Goal: Task Accomplishment & Management: Use online tool/utility

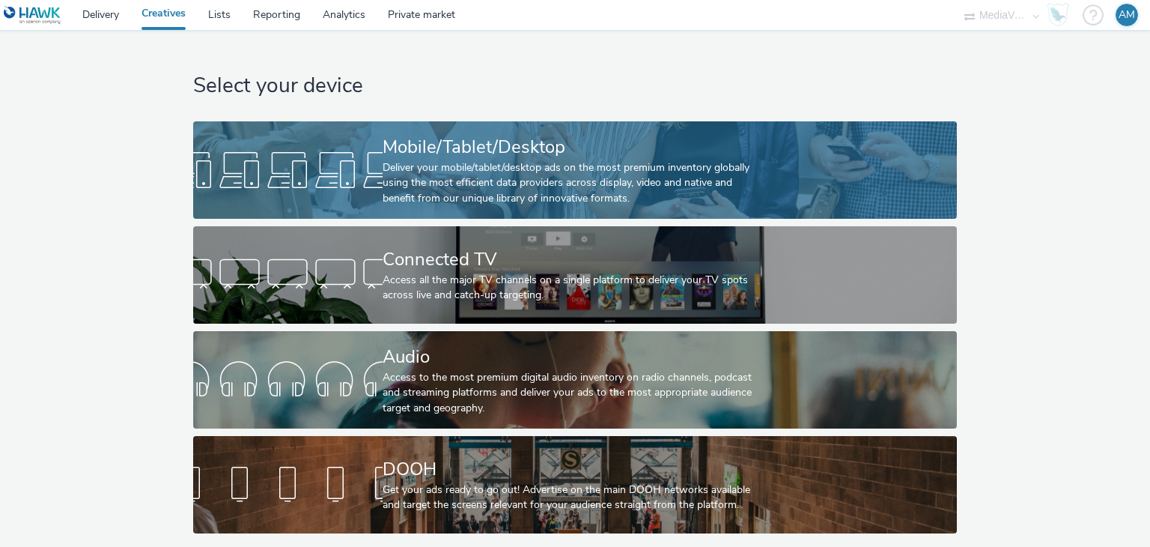
click at [473, 164] on div "Deliver your mobile/tablet/desktop ads on the most premium inventory globally u…" at bounding box center [572, 183] width 379 height 46
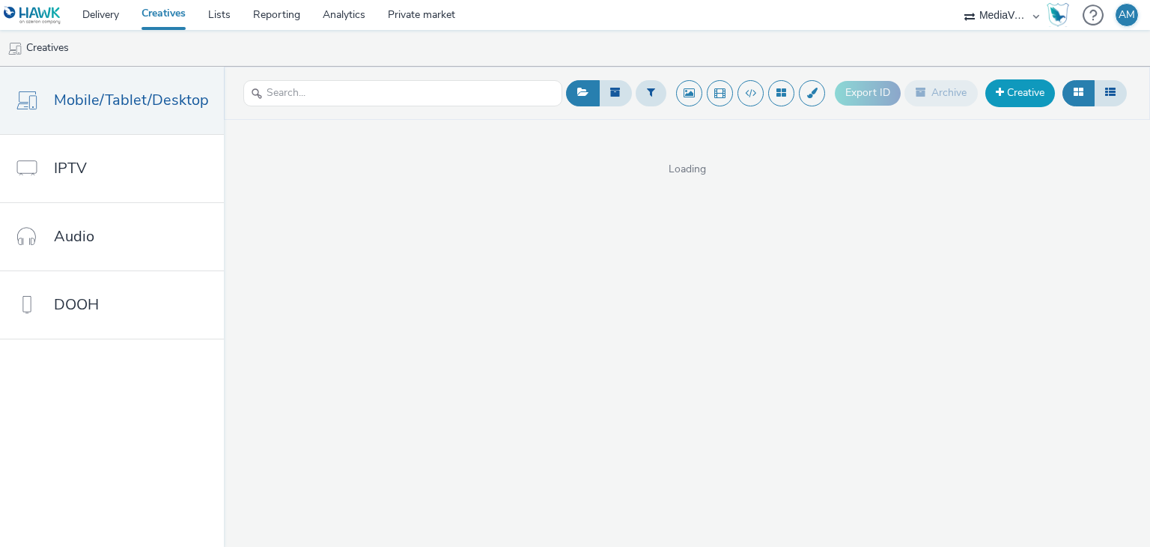
click at [1016, 102] on link "Creative" at bounding box center [1020, 92] width 70 height 27
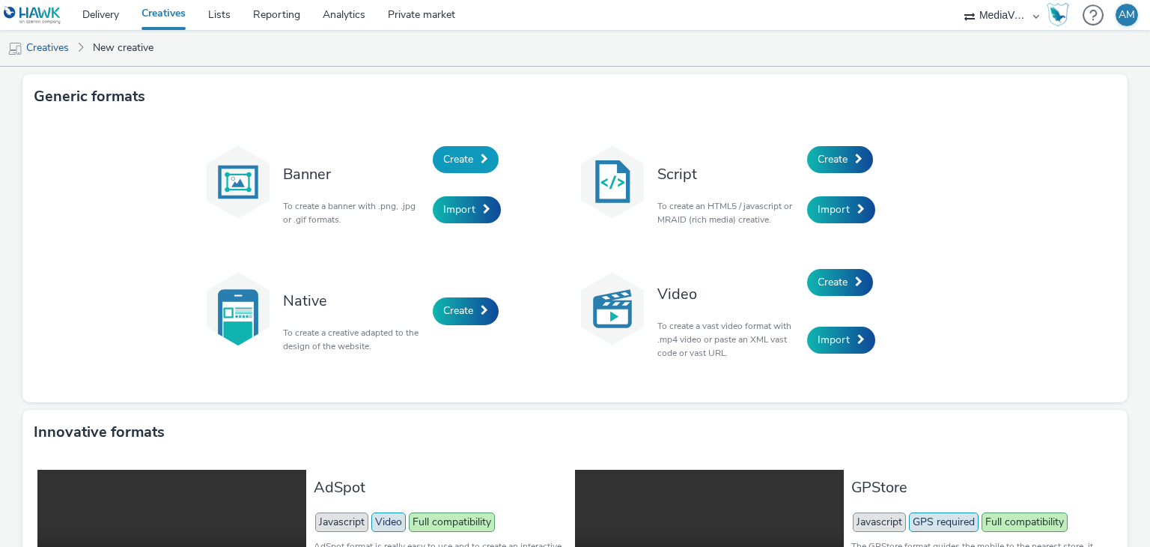
click at [458, 162] on span "Create" at bounding box center [458, 159] width 30 height 14
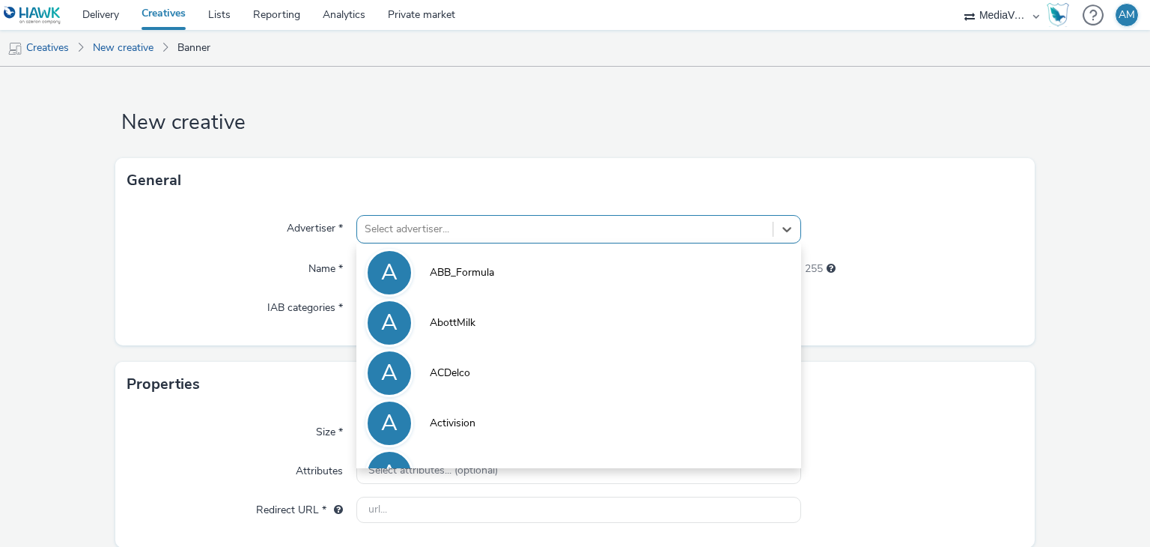
click at [435, 220] on div at bounding box center [565, 229] width 400 height 18
paste input "Twinings"
type input "Twinings"
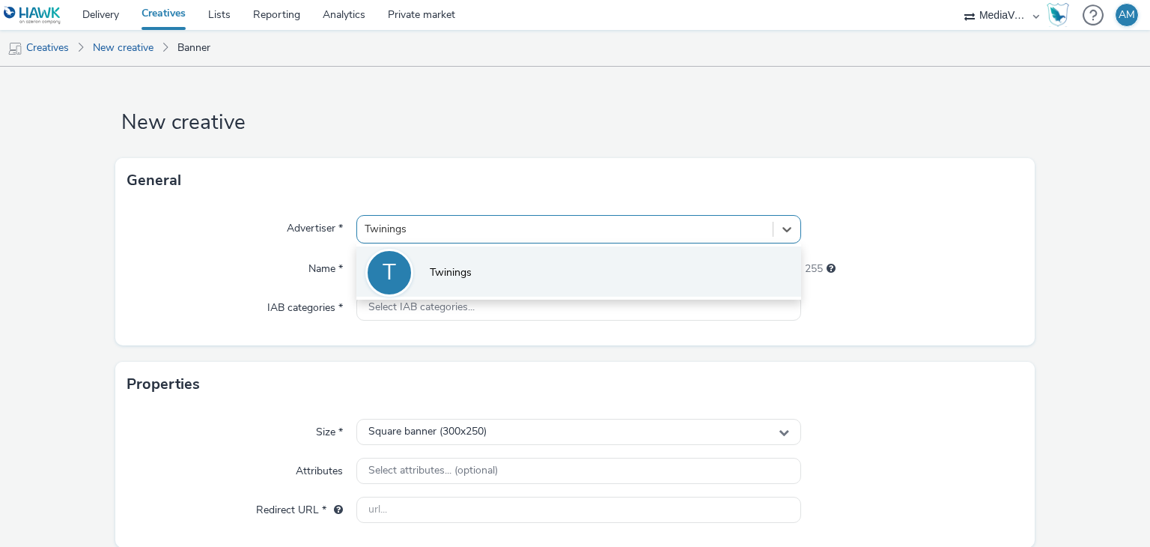
click at [464, 263] on li "T Twinings" at bounding box center [578, 271] width 444 height 50
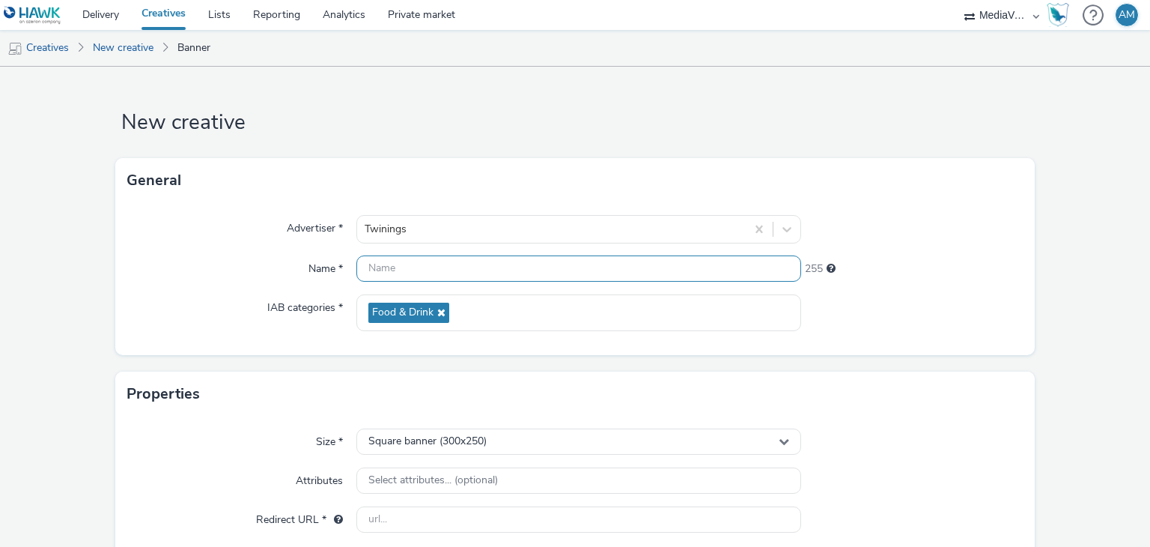
click at [464, 263] on input "text" at bounding box center [578, 268] width 444 height 26
paste input "Twinings"
type input "Twinings"
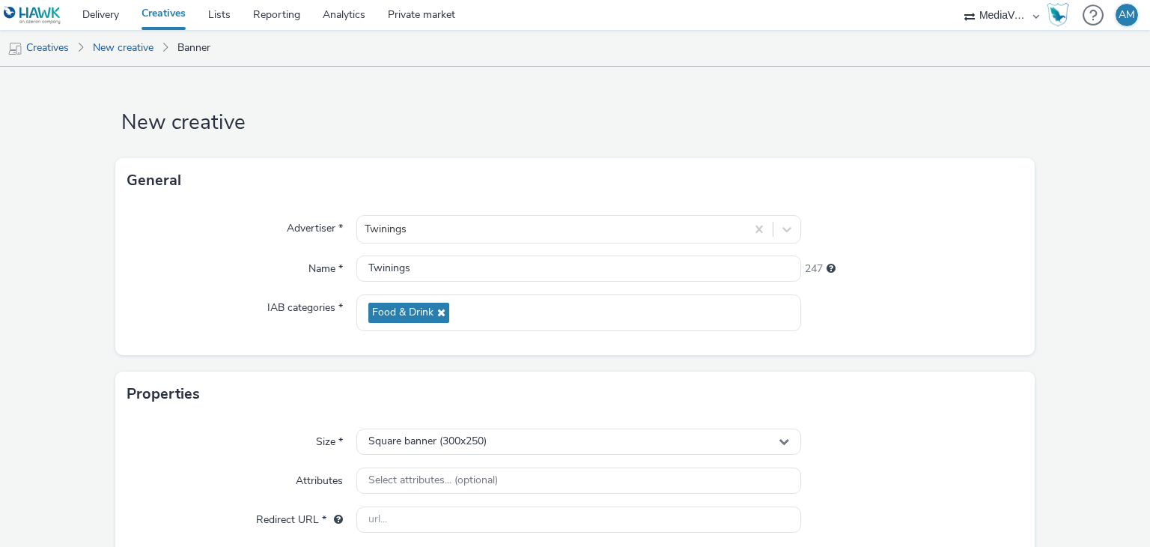
click at [245, 339] on div "Advertiser * Twinings Name * Twinings 247 IAB categories * Food & Drink" at bounding box center [575, 279] width 920 height 152
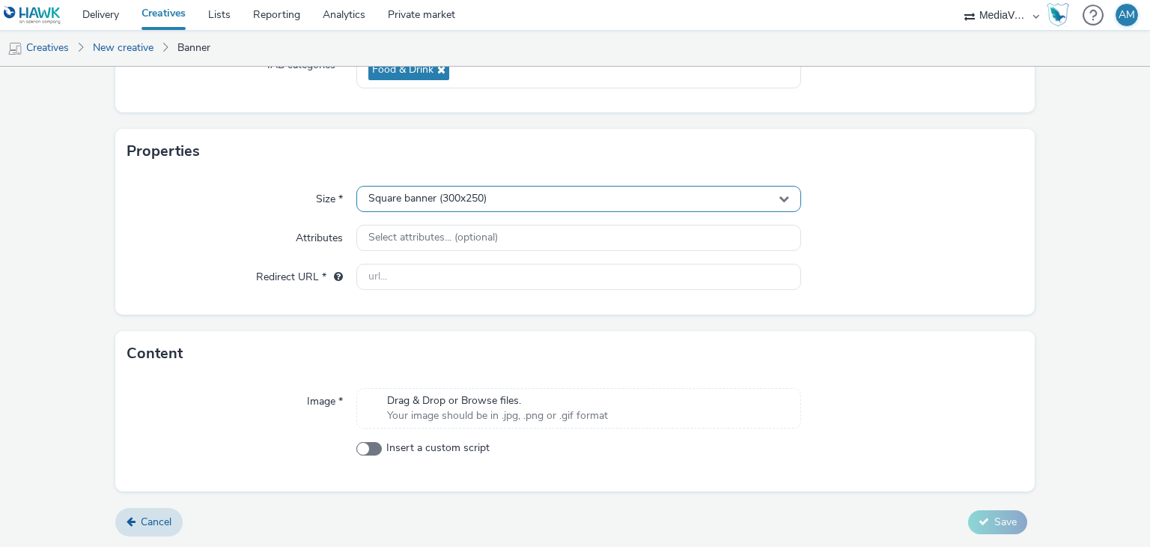
click at [499, 195] on div "Square banner (300x250)" at bounding box center [578, 199] width 444 height 26
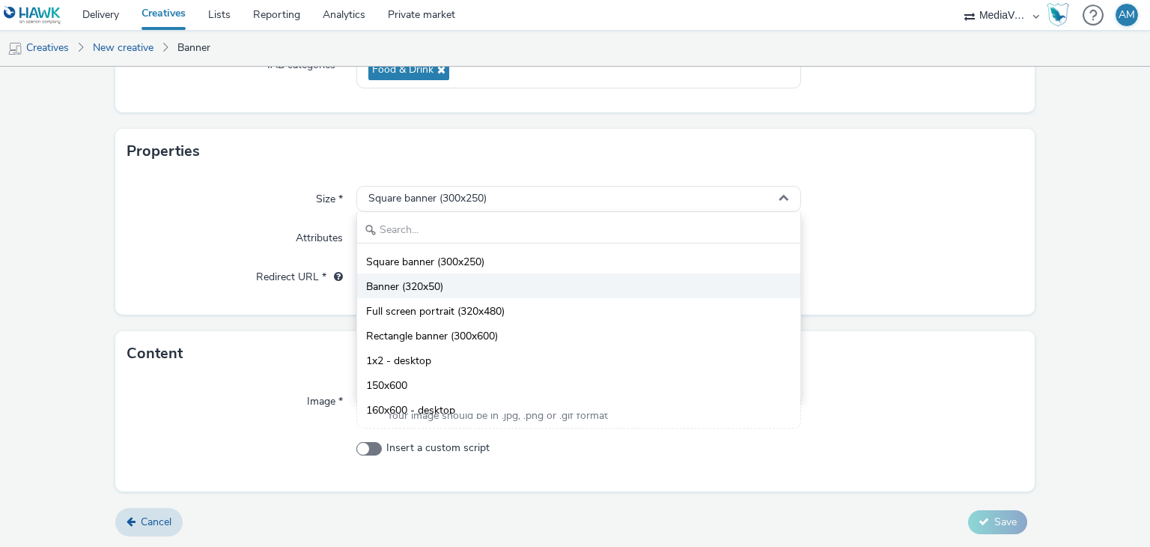
click at [487, 276] on li "Banner (320x50)" at bounding box center [578, 285] width 443 height 25
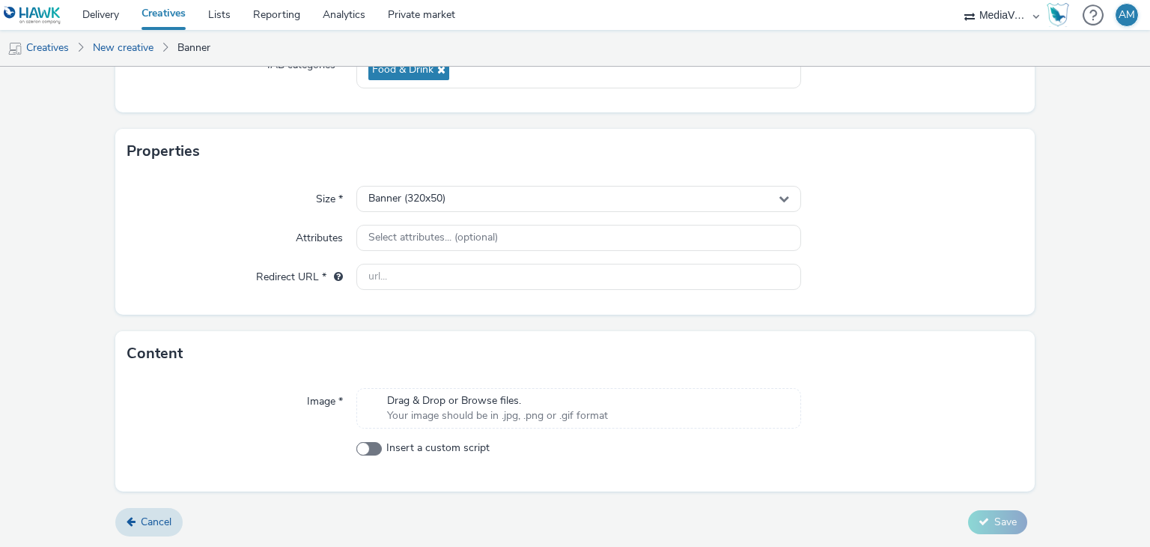
click at [497, 396] on span "Drag & Drop or Browse files." at bounding box center [497, 400] width 221 height 15
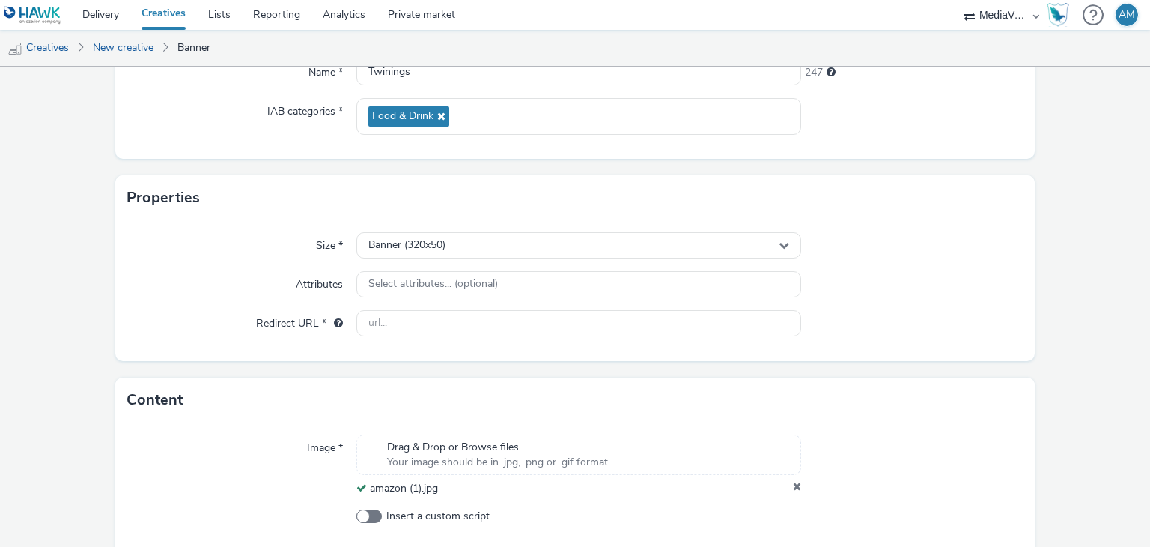
scroll to position [195, 0]
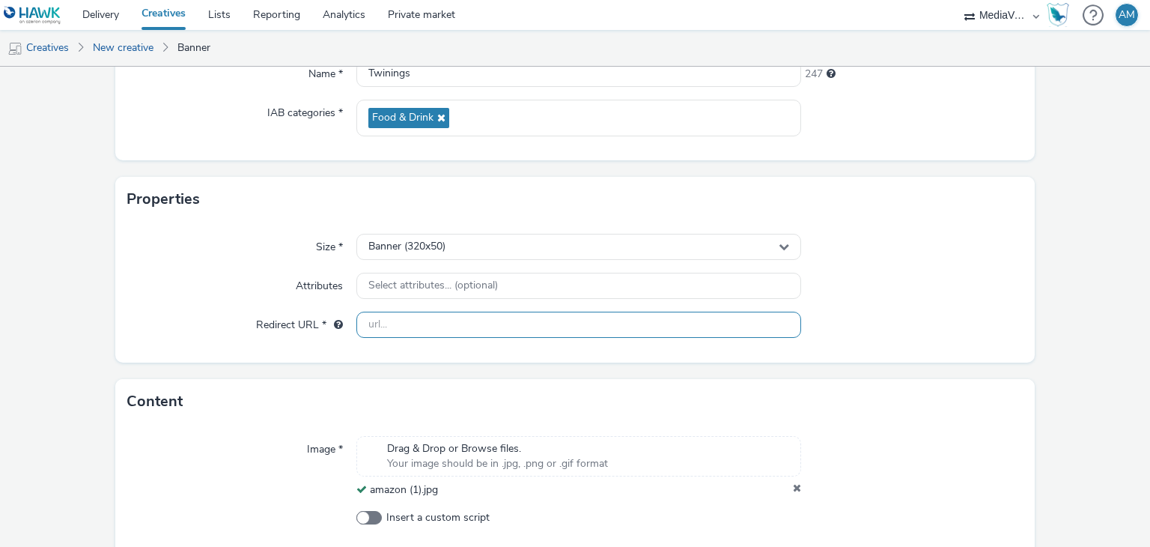
click at [439, 318] on input "text" at bounding box center [578, 324] width 444 height 26
paste input "https://twinings.com"
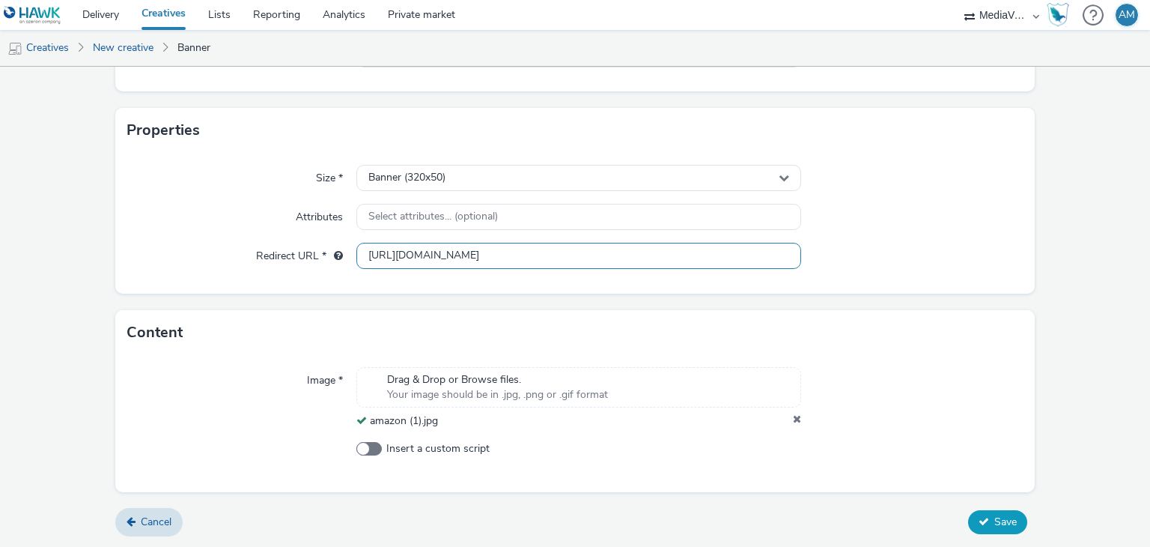
type input "https://twinings.com"
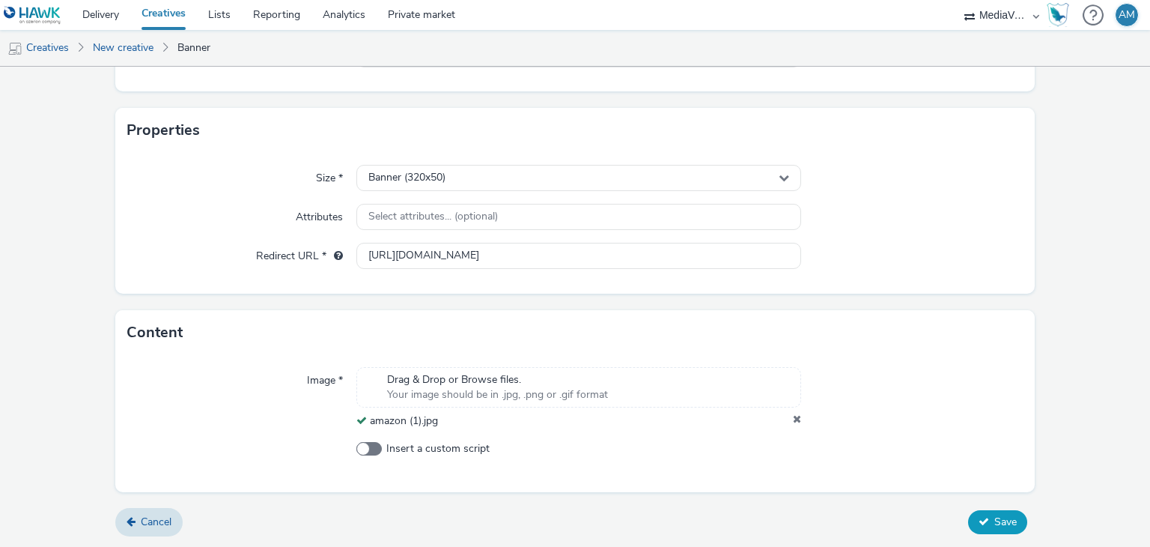
click at [995, 524] on span "Save" at bounding box center [1005, 521] width 22 height 14
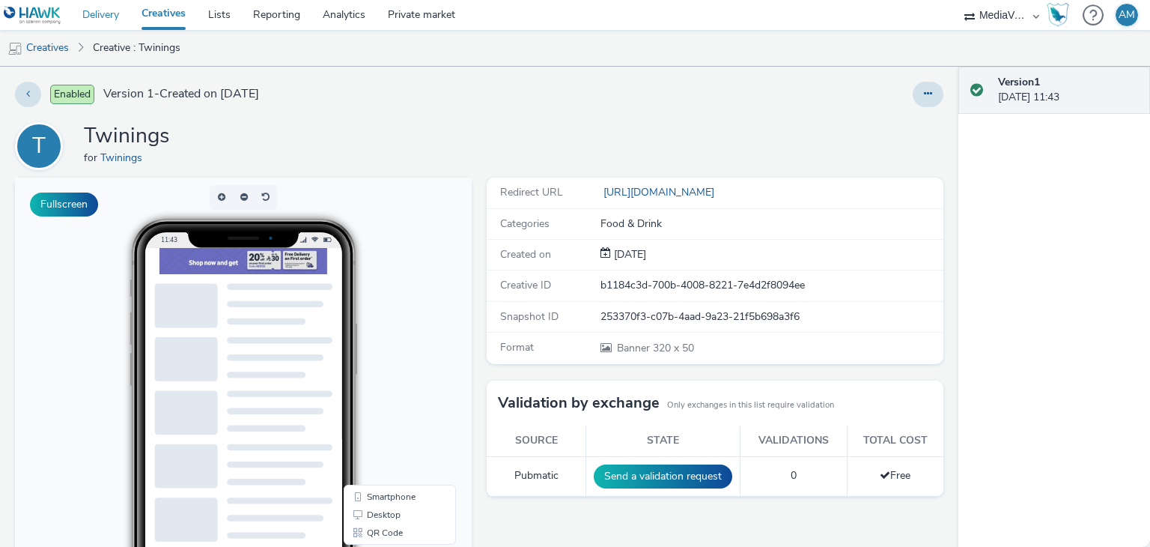
click at [102, 13] on link "Delivery" at bounding box center [100, 15] width 59 height 30
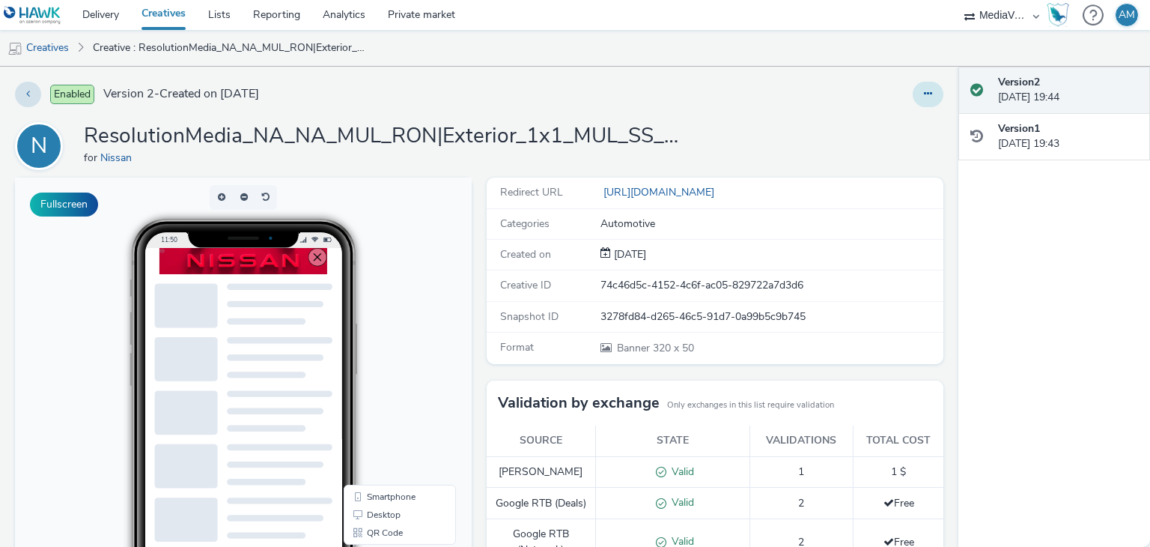
click at [913, 103] on button at bounding box center [928, 94] width 31 height 25
click at [898, 162] on link "Duplicate" at bounding box center [887, 154] width 112 height 30
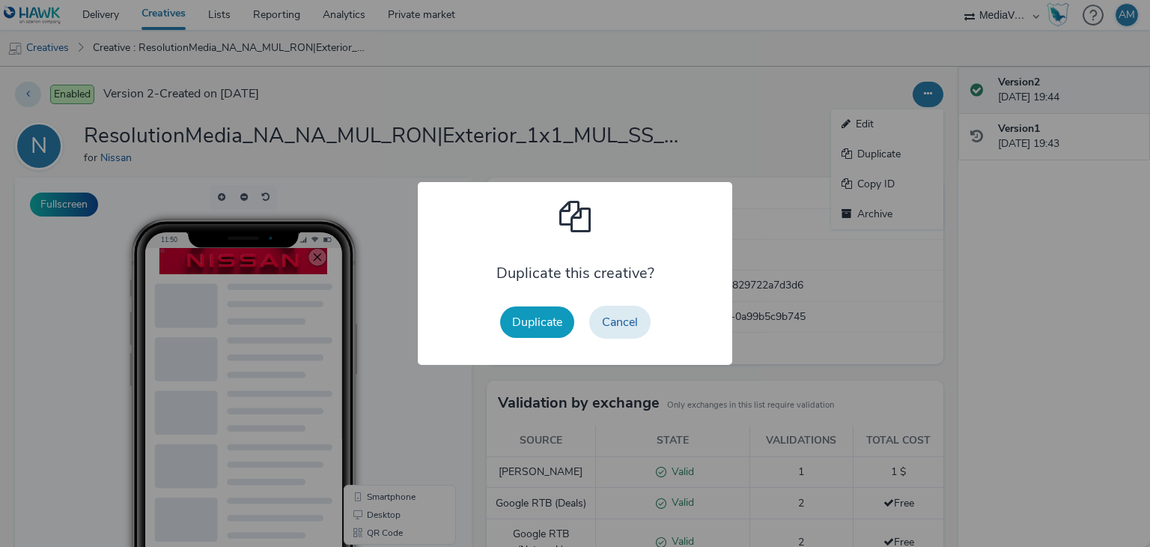
click at [525, 315] on button "Duplicate" at bounding box center [537, 321] width 74 height 31
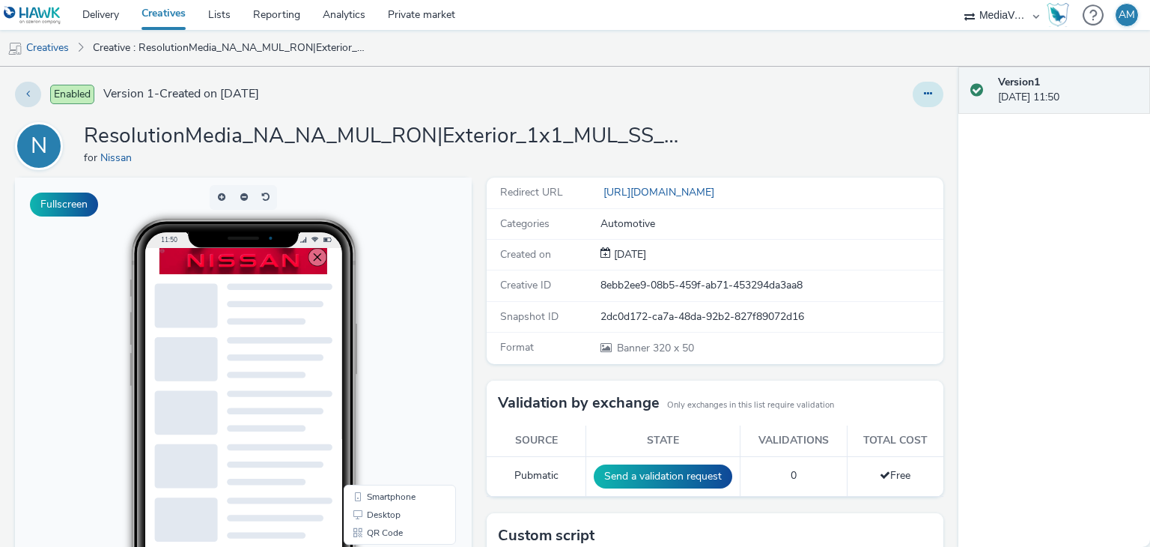
click at [922, 100] on button at bounding box center [928, 94] width 31 height 25
click at [885, 124] on link "Edit" at bounding box center [887, 124] width 112 height 30
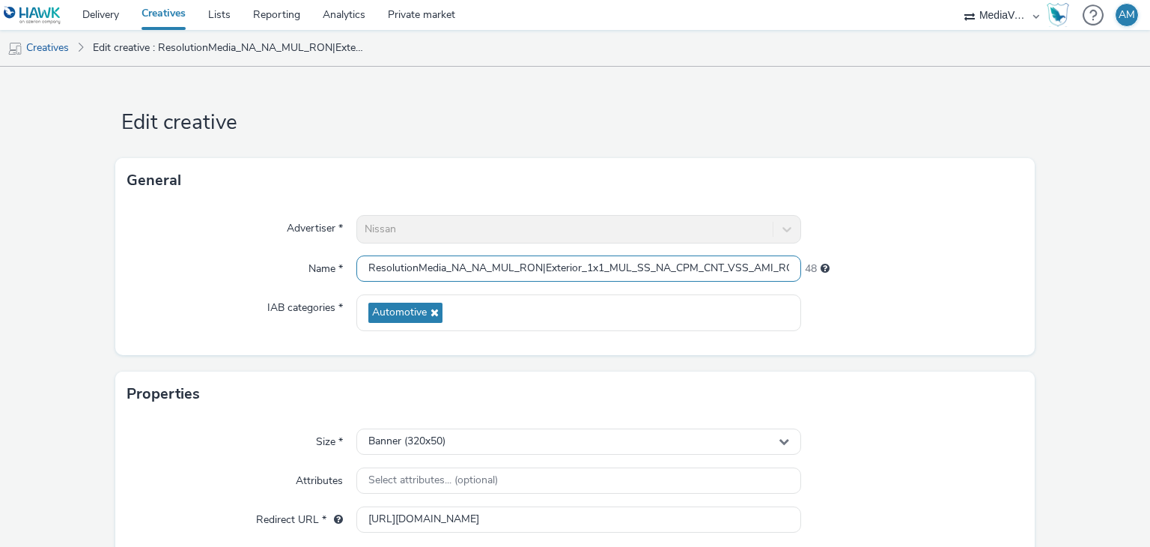
click at [678, 267] on input "ResolutionMedia_NA_NA_MUL_RON|Exterior_1x1_MUL_SS_NA_CPM_CNT_VSS_AMI_RG_18+_NA_…" at bounding box center [578, 268] width 444 height 26
paste input "LearnMore|Performance_1x1_MUL_SS_NA_CPM_CNT_VSS_AMI_RG_18+_NA_DIR_CON_IMP_CN_US…"
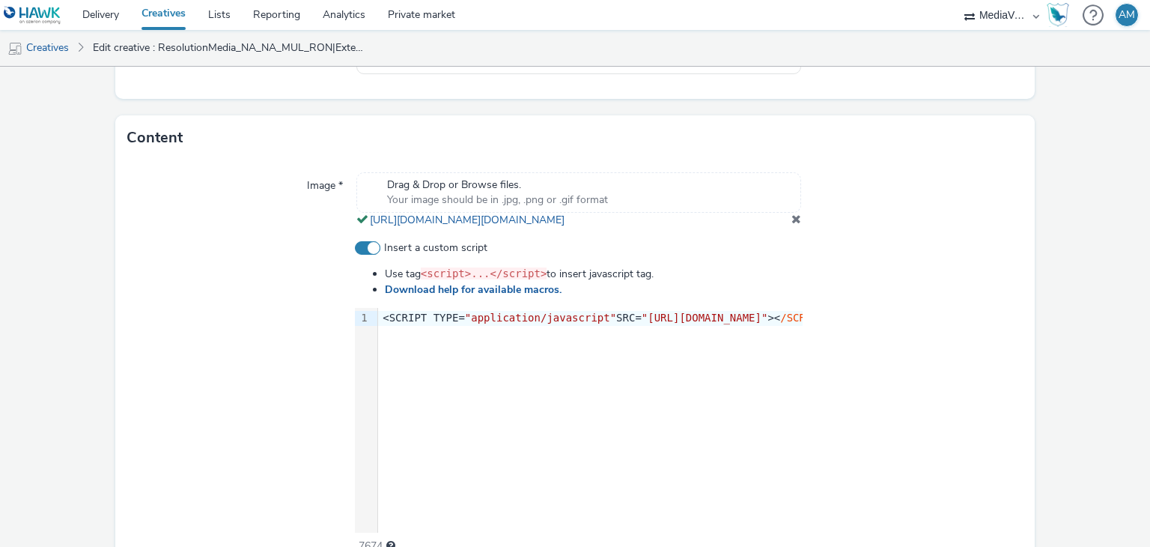
scroll to position [466, 0]
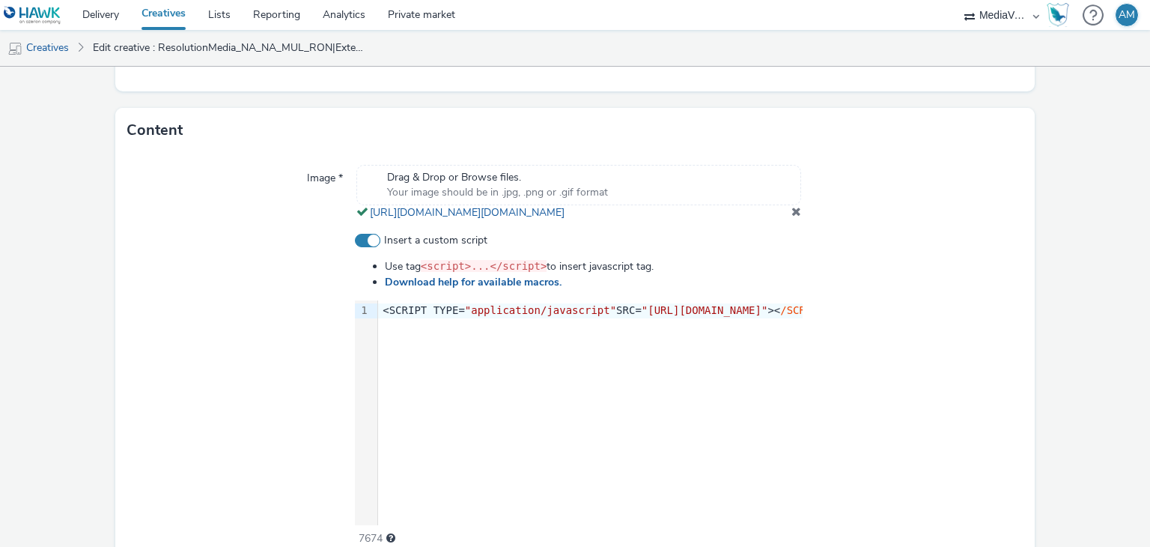
type input "ResolutionMedia_NA_NA_MUL_RON|LearnMore|Performance_1x1_MUL_SS_NA_CPM_CNT_VSS_A…"
click at [641, 389] on div "9 1 › <SCRIPT TYPE= "application/javascript" SRC= "https://pixel.adsafeprotecte…" at bounding box center [579, 412] width 448 height 225
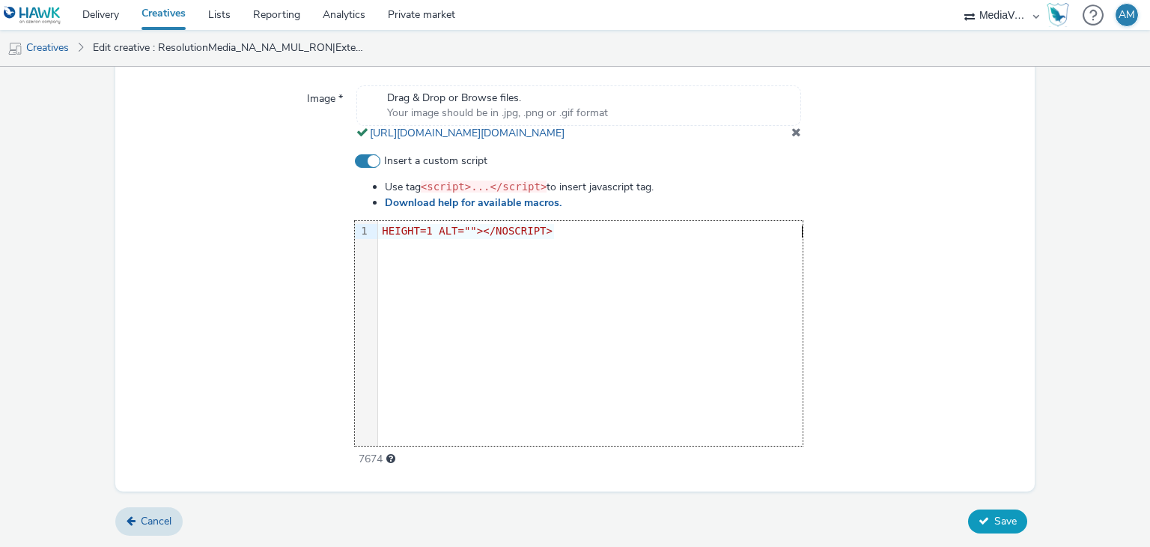
click at [981, 515] on button "Save" at bounding box center [997, 521] width 59 height 24
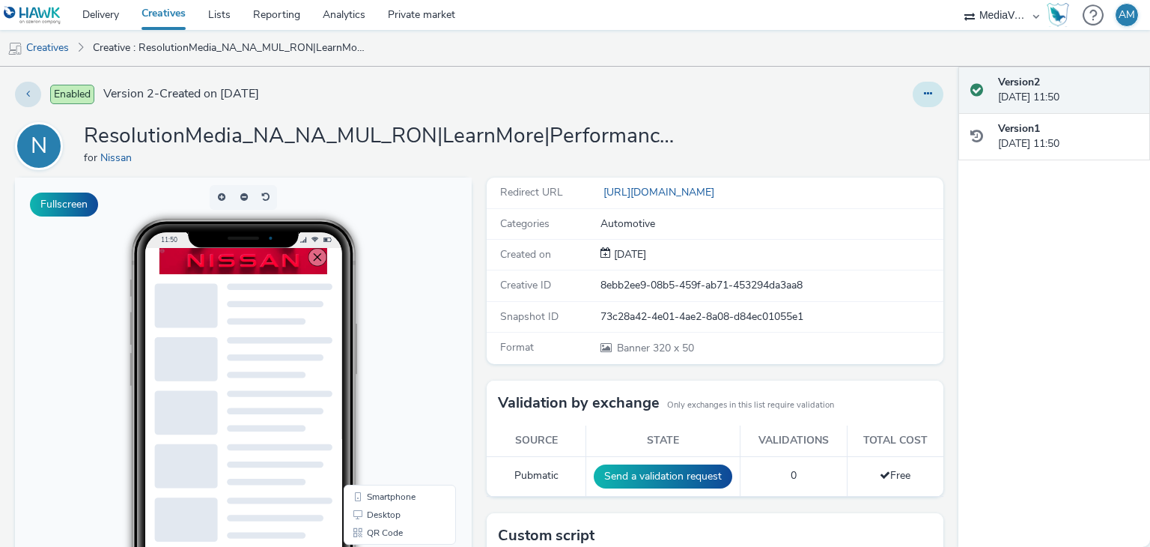
click at [921, 97] on button at bounding box center [928, 94] width 31 height 25
click at [878, 158] on link "Duplicate" at bounding box center [887, 154] width 112 height 30
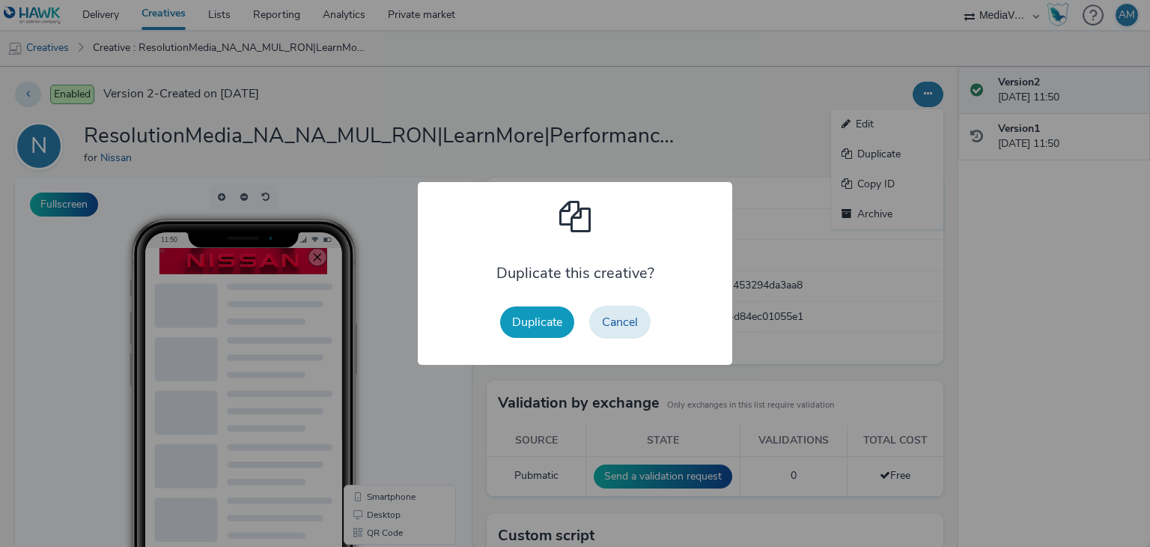
click at [535, 321] on button "Duplicate" at bounding box center [537, 321] width 74 height 31
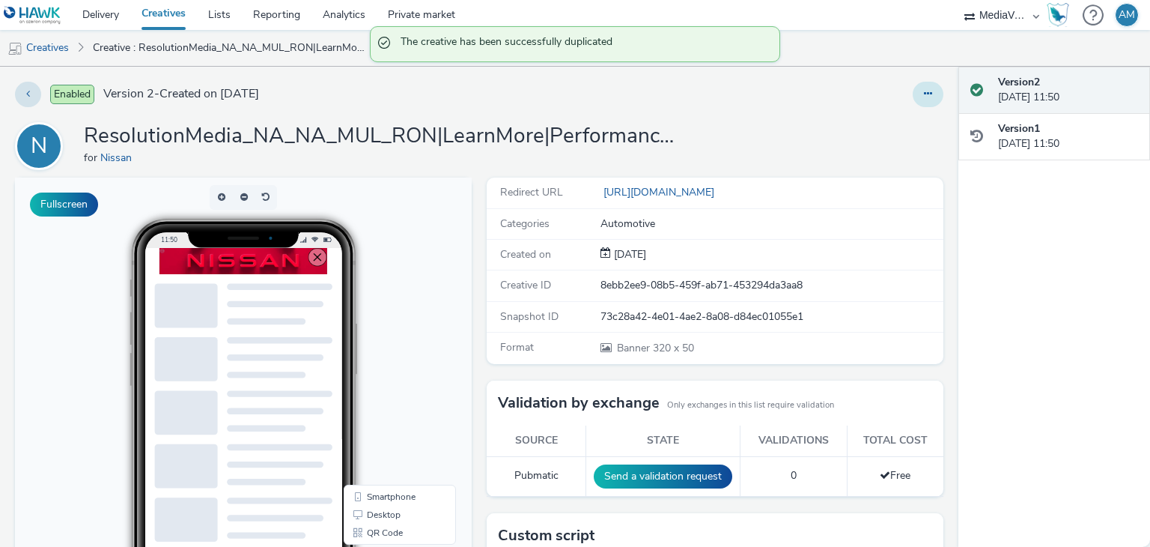
click at [923, 97] on button at bounding box center [928, 94] width 31 height 25
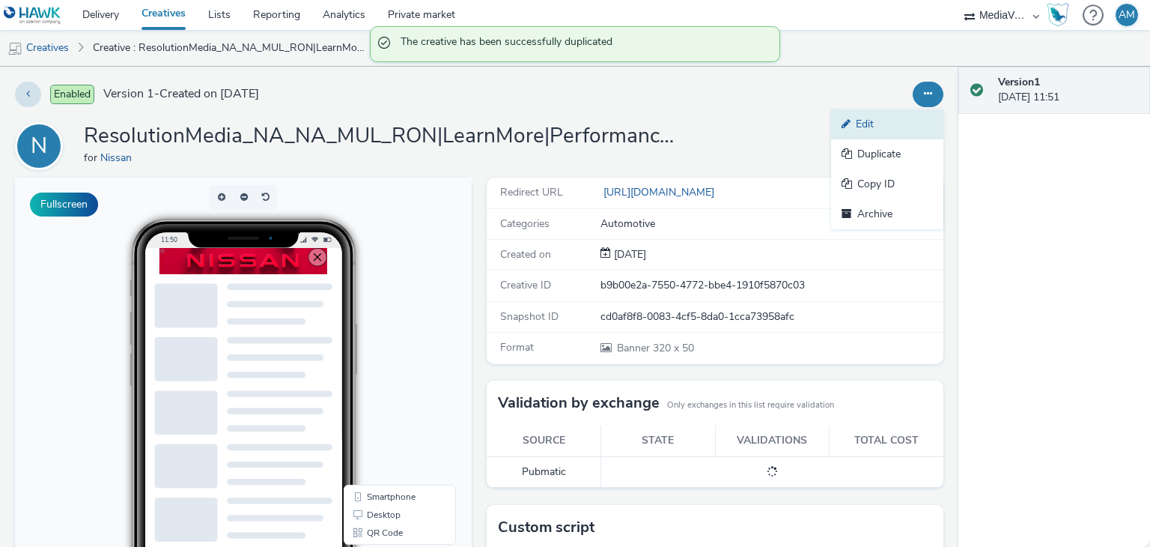
click at [842, 132] on link "Edit" at bounding box center [887, 124] width 112 height 30
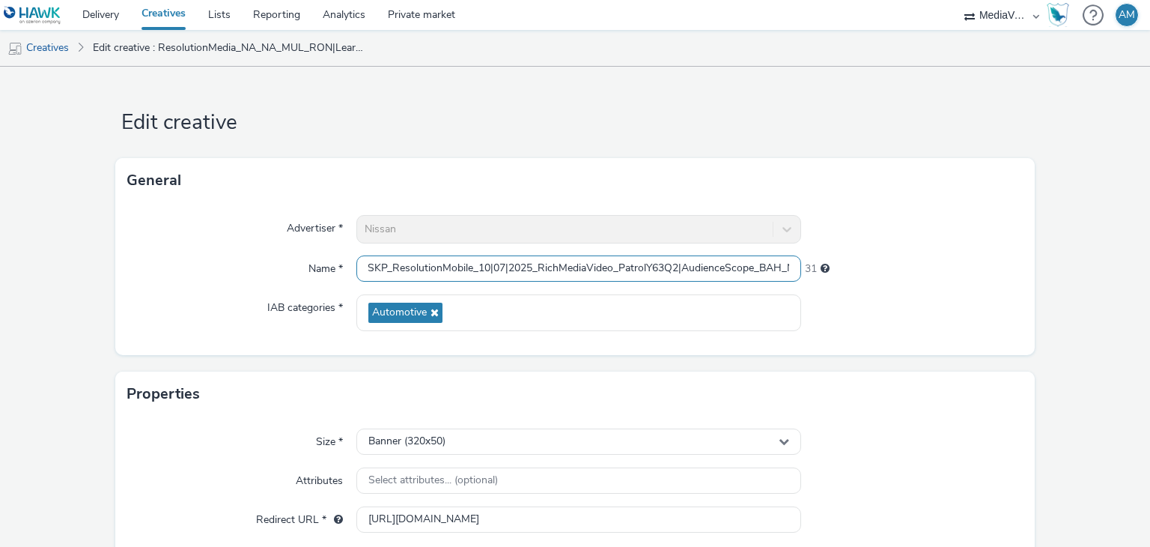
scroll to position [0, 902]
click at [634, 267] on input "ResolutionMedia_NA_NA_MUL_RON|LearnMore|Performance_1x1_MUL_SS_NA_CPM_CNT_VSS_A…" at bounding box center [578, 268] width 444 height 26
paste input "ENG_GOOG_OEX_MUL_NA_CAT_UI_SKP_ResolutionMobile_10|07|2025_RichMediaVideo_Patro…"
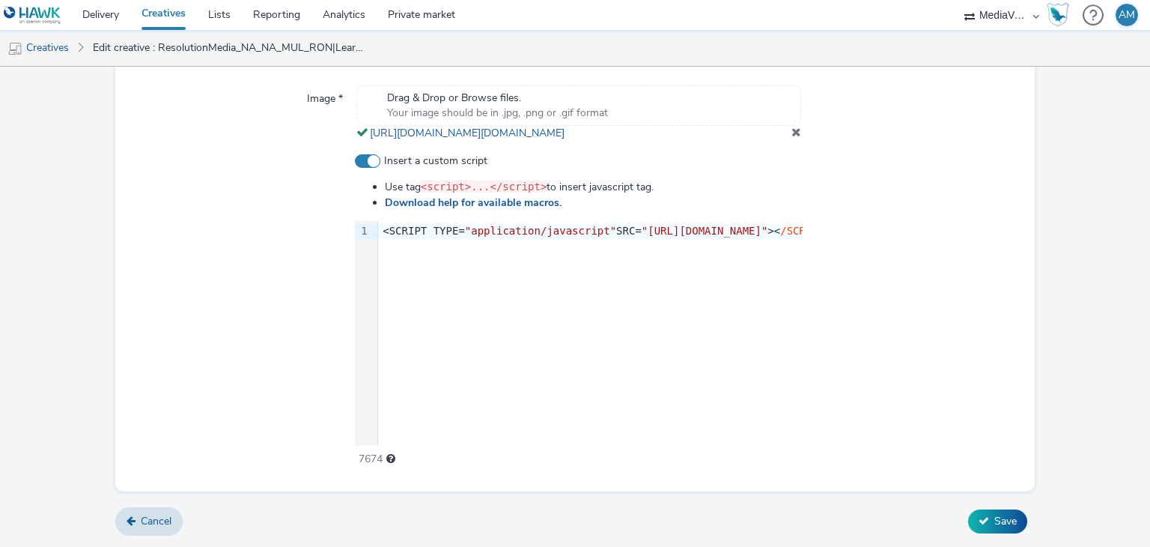
type input "ResolutionMedia_NA_NA_MUL_RON|LearnMore|Performance_1x1_MUL_SS_NA_CPM_CNT_VSS_A…"
click at [635, 253] on div "9 1 › <SCRIPT TYPE= "application/javascript" SRC= "https://pixel.adsafeprotecte…" at bounding box center [579, 333] width 448 height 225
click at [994, 525] on span "Save" at bounding box center [1005, 521] width 22 height 14
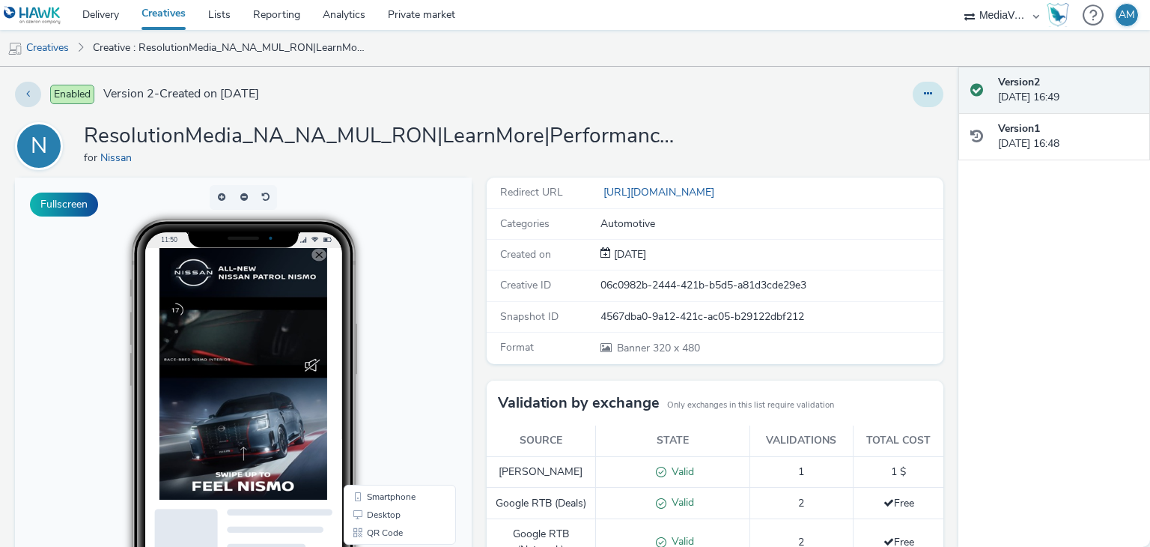
click at [913, 94] on button at bounding box center [928, 94] width 31 height 25
click at [891, 130] on link "Edit" at bounding box center [887, 124] width 112 height 30
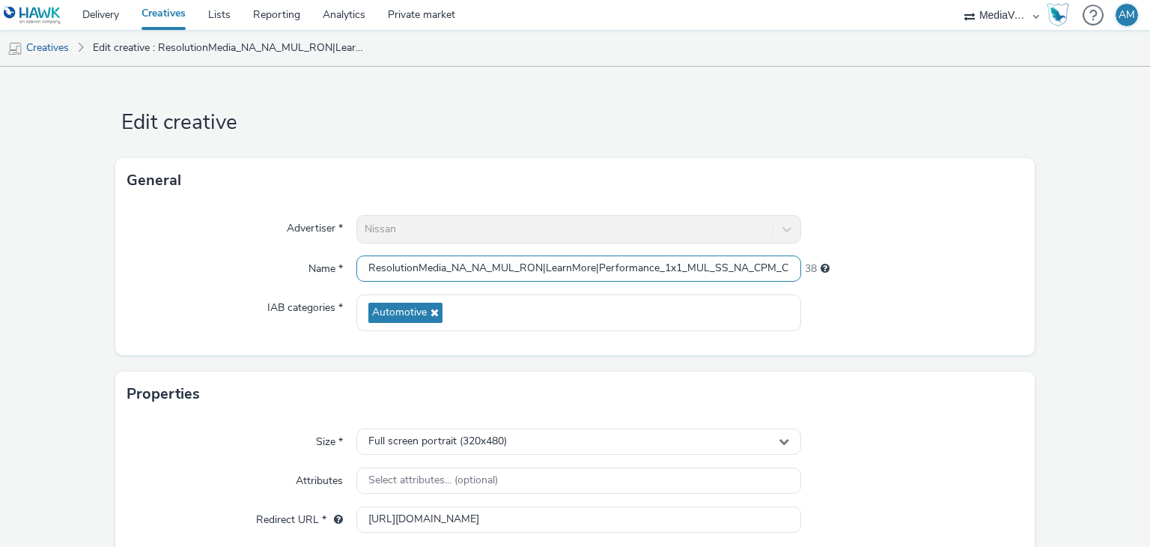
click at [598, 263] on input "ResolutionMedia_NA_NA_MUL_RON|LearnMore|Performance_1x1_MUL_SS_NA_CPM_CNT_VSS_A…" at bounding box center [578, 268] width 444 height 26
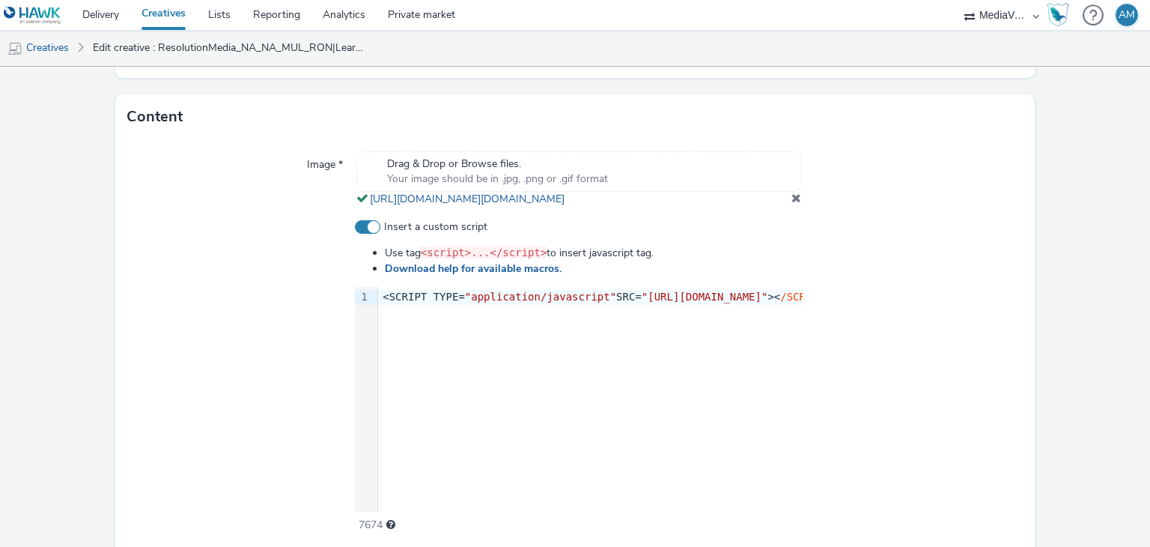
scroll to position [571, 0]
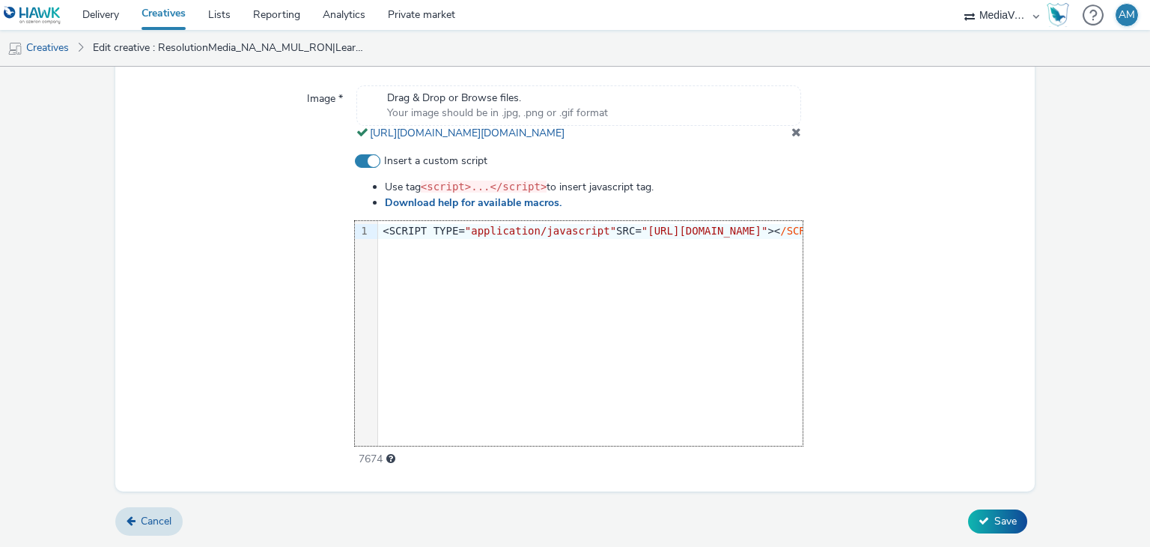
click at [570, 266] on div "9 1 › <SCRIPT TYPE= "application/javascript" SRC= "https://pixel.adsafeprotecte…" at bounding box center [579, 333] width 448 height 225
copy div "<SCRIPT TYPE= "application/javascript" SRC= "https://pixel.adsafeprotected.com/…"
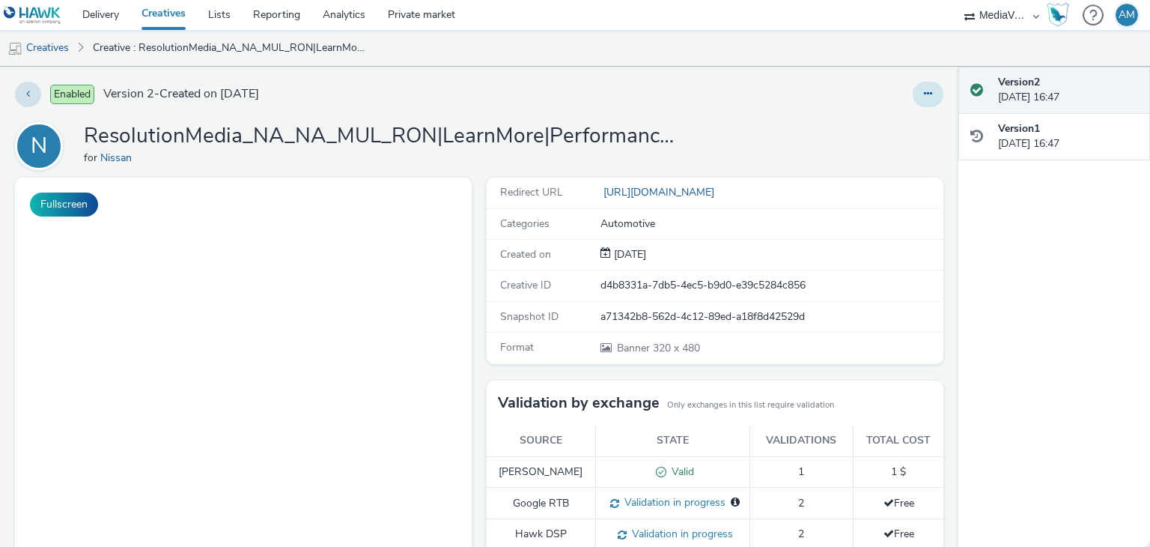
click at [913, 95] on button at bounding box center [928, 94] width 31 height 25
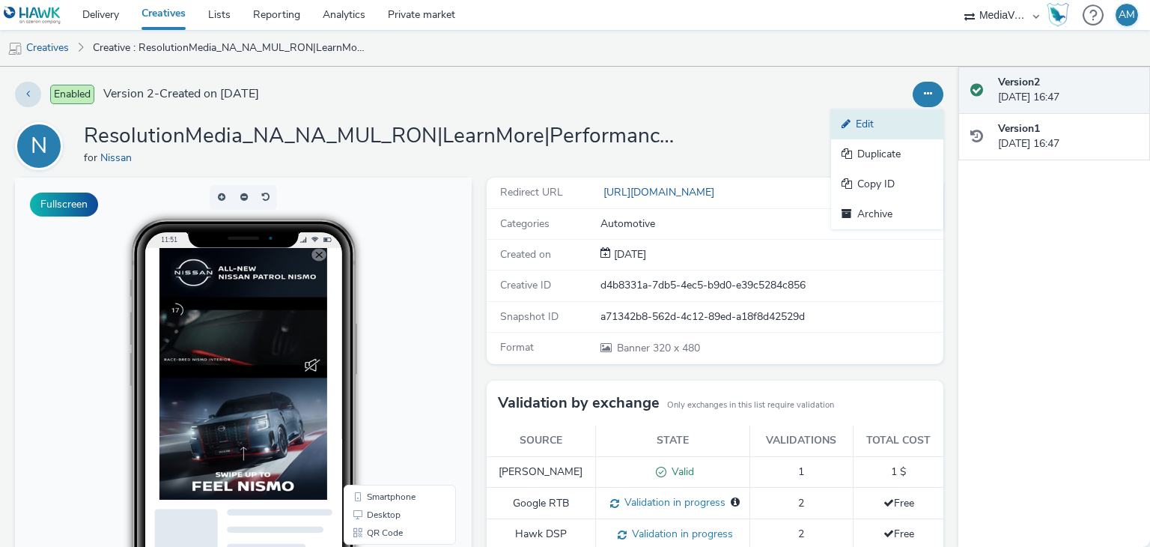
click at [890, 120] on link "Edit" at bounding box center [887, 124] width 112 height 30
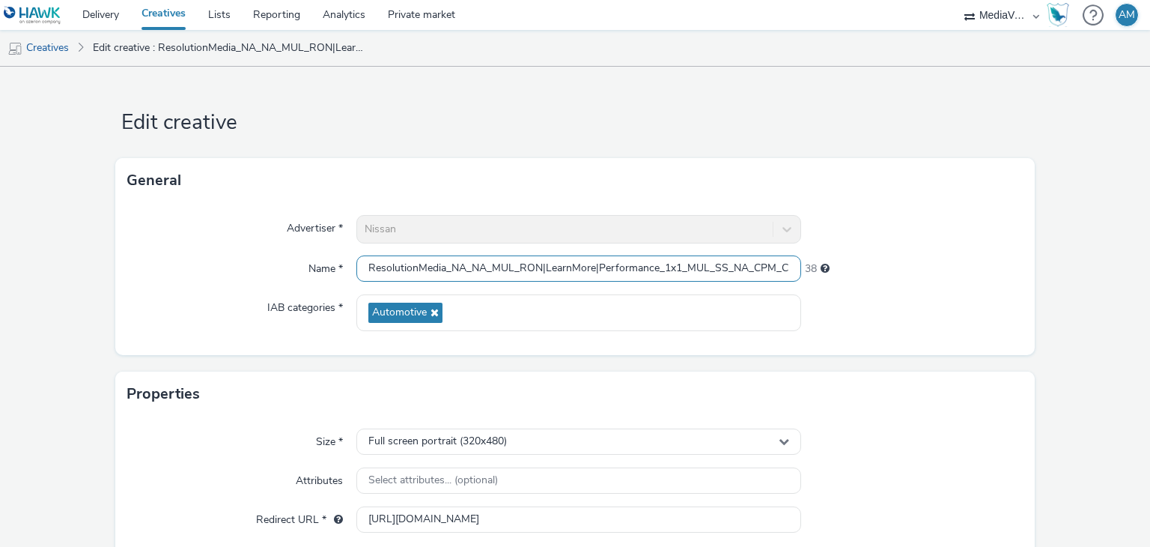
click at [607, 273] on input "ResolutionMedia_NA_NA_MUL_RON|LearnMore|Performance_1x1_MUL_SS_NA_CPM_CNT_VSS_A…" at bounding box center [578, 268] width 444 height 26
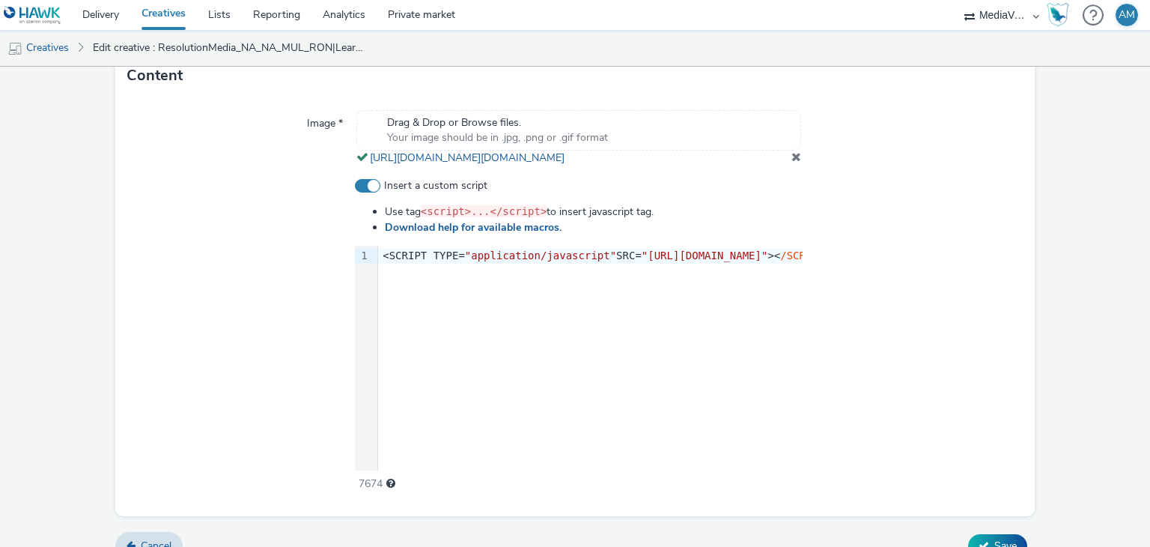
scroll to position [571, 0]
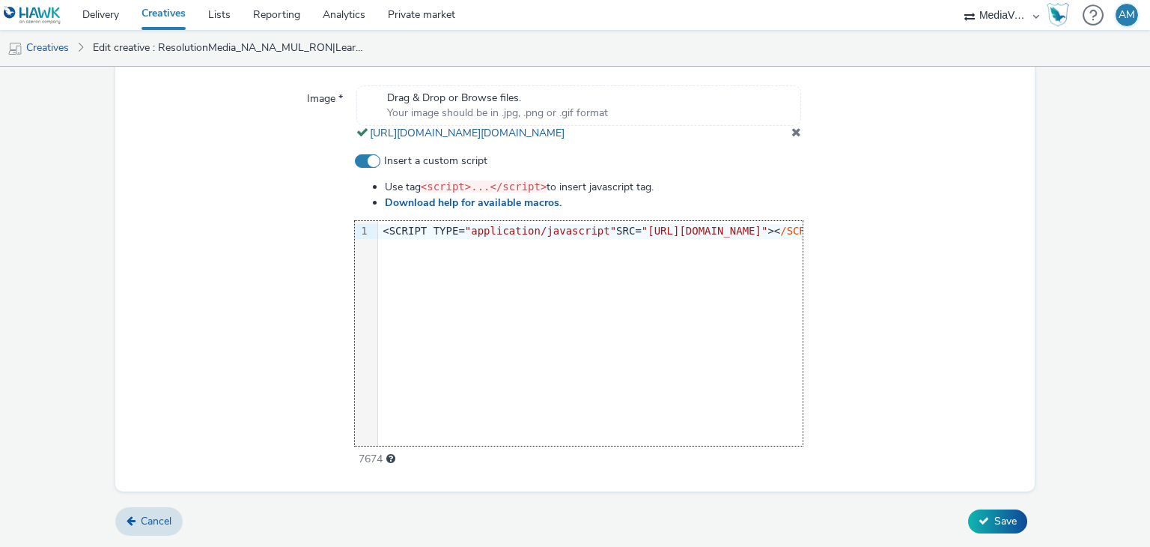
click at [634, 282] on div "9 1 › <SCRIPT TYPE= "application/javascript" SRC= "[URL][DOMAIN_NAME]" >< /SCRI…" at bounding box center [579, 333] width 448 height 225
copy div "<SCRIPT TYPE= "application/javascript" SRC= "[URL][DOMAIN_NAME]" >< /SCRIPT> <N…"
